Goal: Check status: Check status

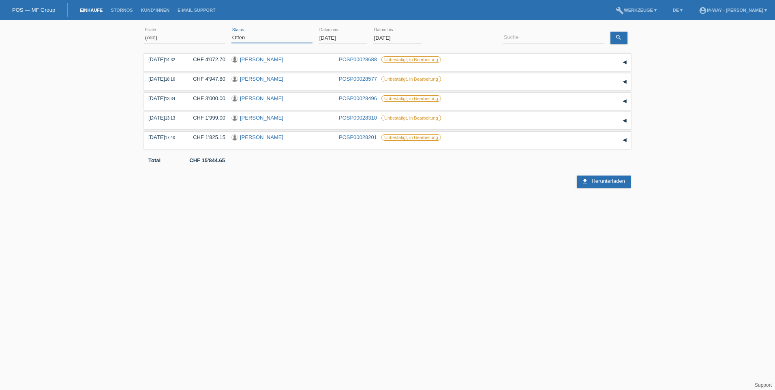
click at [260, 37] on select "(Alle) Neu Offen Zurückgewiesen Zurückgetreten / Storniert Abgeschlossen" at bounding box center [271, 38] width 81 height 10
select select "ALL"
click at [231, 33] on select "(Alle) Neu Offen Zurückgewiesen Zurückgetreten / Storniert Abgeschlossen" at bounding box center [271, 38] width 81 height 10
click at [328, 37] on input "01.10.2025" at bounding box center [342, 38] width 49 height 10
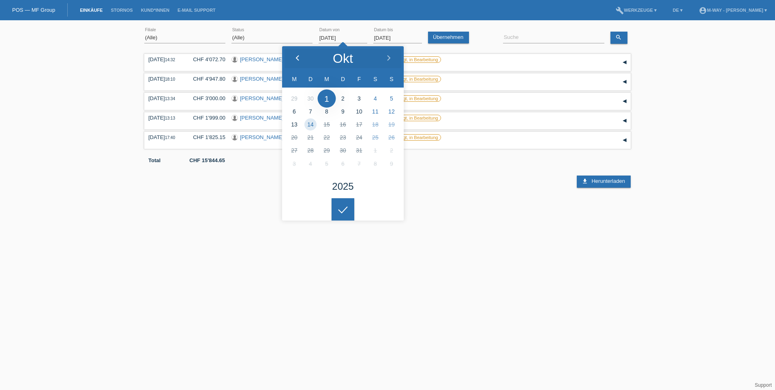
click at [301, 55] on div at bounding box center [297, 58] width 30 height 24
type input "01.08.2025"
click at [515, 38] on input at bounding box center [553, 38] width 101 height 10
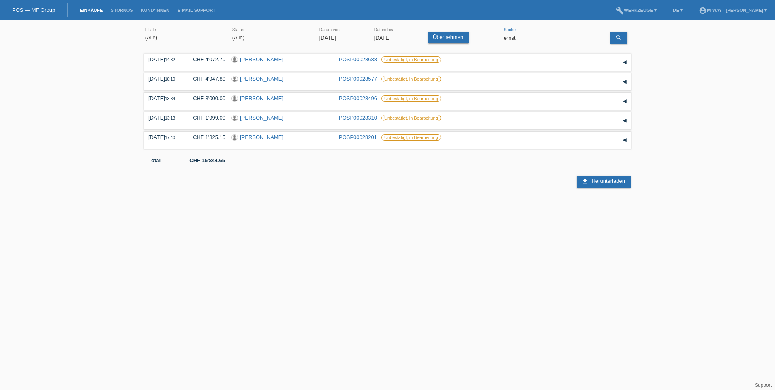
type input "ernst"
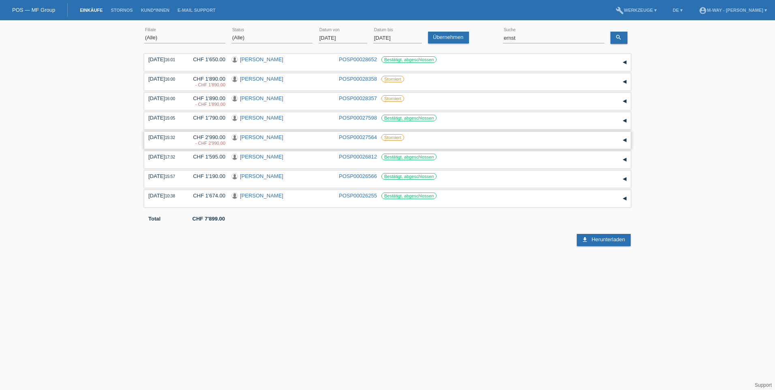
click at [625, 141] on div "▾" at bounding box center [624, 140] width 12 height 12
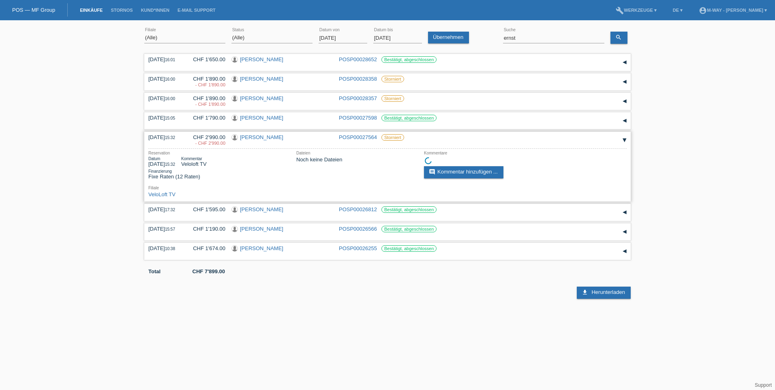
click at [359, 140] on link "POSP00027564" at bounding box center [358, 137] width 38 height 6
click at [358, 137] on link "POSP00027564" at bounding box center [358, 137] width 38 height 6
